Goal: Use online tool/utility: Use online tool/utility

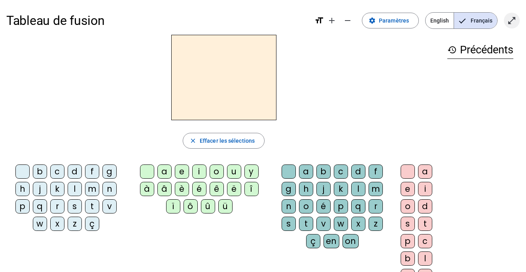
click at [512, 19] on mat-icon "open_in_full" at bounding box center [511, 20] width 9 height 9
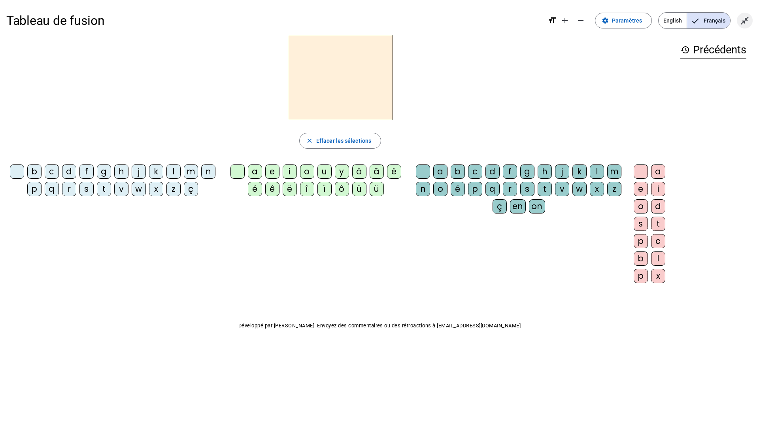
click at [525, 13] on span "Quitter le plein écran" at bounding box center [744, 20] width 19 height 19
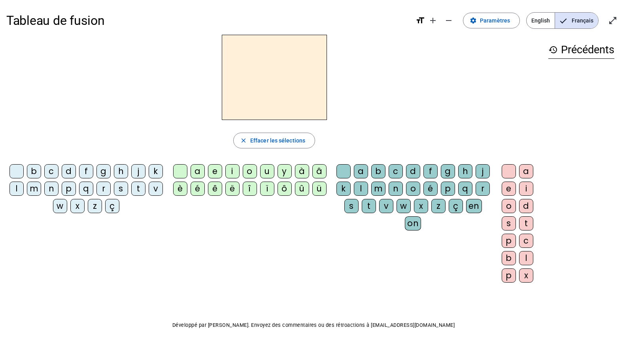
click at [41, 190] on div "m" at bounding box center [34, 189] width 14 height 14
click at [249, 174] on div "o" at bounding box center [250, 171] width 14 height 14
click at [376, 209] on div "t" at bounding box center [369, 206] width 14 height 14
click at [76, 190] on div "p" at bounding box center [69, 189] width 14 height 14
click at [24, 189] on div "l" at bounding box center [16, 189] width 14 height 14
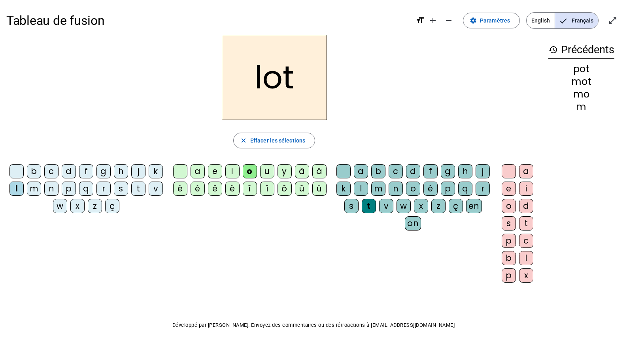
click at [111, 192] on div "r" at bounding box center [103, 189] width 14 height 14
click at [198, 171] on div "a" at bounding box center [197, 171] width 14 height 14
click at [233, 171] on div "i" at bounding box center [232, 171] width 14 height 14
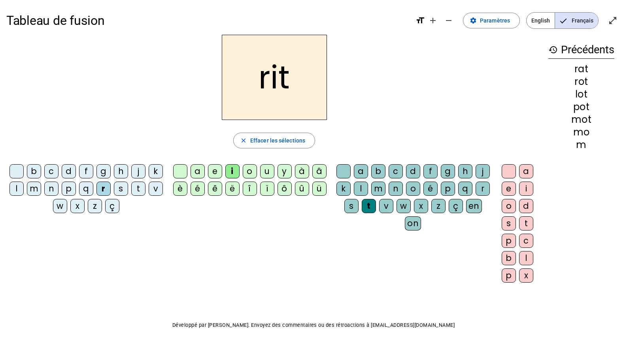
click at [149, 196] on div "v" at bounding box center [156, 189] width 14 height 14
click at [41, 189] on div "m" at bounding box center [34, 189] width 14 height 14
click at [76, 173] on div "d" at bounding box center [69, 171] width 14 height 14
